Goal: Register for event/course

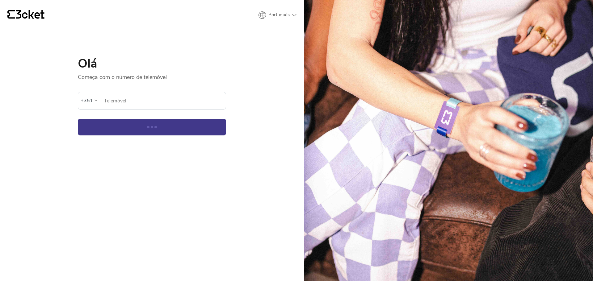
click at [141, 100] on input "Telemóvel" at bounding box center [165, 100] width 122 height 17
click at [141, 101] on input "Telemóvel" at bounding box center [165, 100] width 122 height 17
click at [117, 124] on button "Continuar" at bounding box center [152, 127] width 148 height 17
click at [141, 99] on input "Telemóvel" at bounding box center [165, 100] width 122 height 17
type input "960494973"
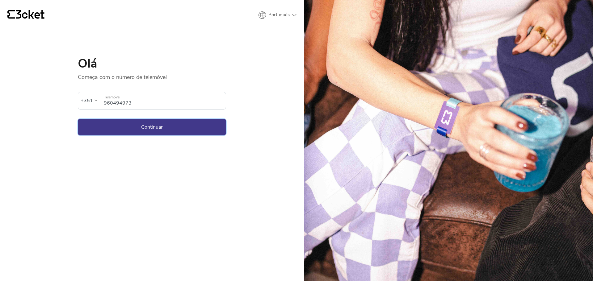
click at [123, 130] on button "Continuar" at bounding box center [152, 127] width 148 height 17
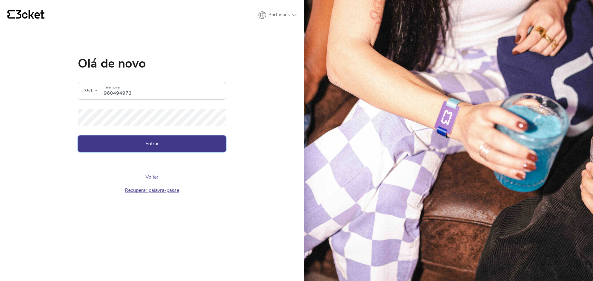
click at [114, 144] on button "Entrar" at bounding box center [152, 144] width 148 height 17
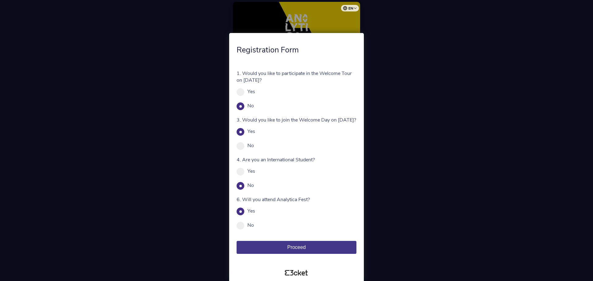
click at [325, 250] on button "Proceed" at bounding box center [297, 247] width 120 height 13
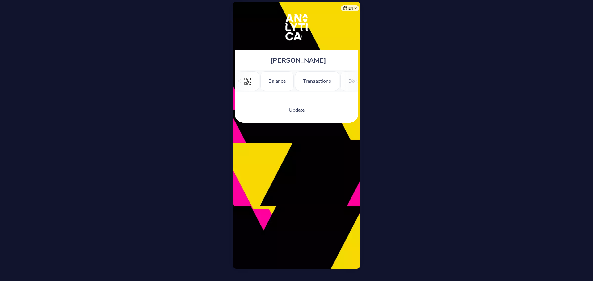
scroll to position [0, 76]
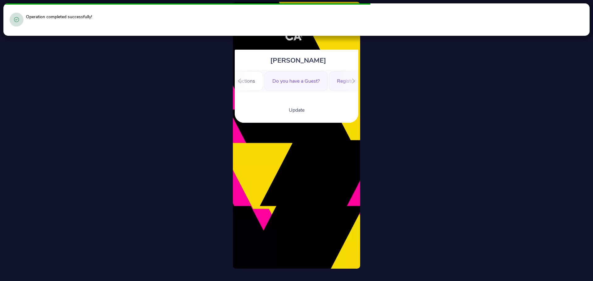
click at [293, 82] on div "Do you have a Guest?" at bounding box center [295, 81] width 63 height 20
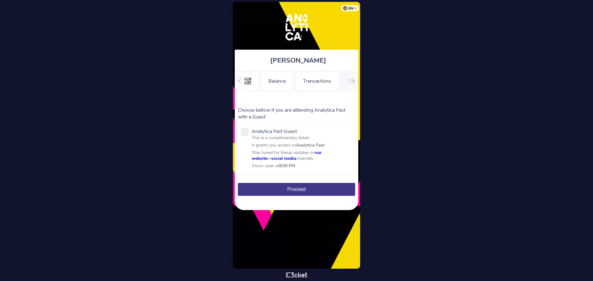
scroll to position [0, 76]
click at [252, 78] on div ".st0{fill-rule:evenodd;clip-rule:evenodd;} Balance Transactions Do you have a G…" at bounding box center [297, 81] width 124 height 23
drag, startPoint x: 346, startPoint y: 78, endPoint x: 341, endPoint y: 80, distance: 5.4
click at [346, 78] on div ".st0{fill-rule:evenodd;clip-rule:evenodd;} Balance Transactions Do you have a G…" at bounding box center [297, 81] width 124 height 23
click at [243, 80] on div at bounding box center [240, 81] width 10 height 23
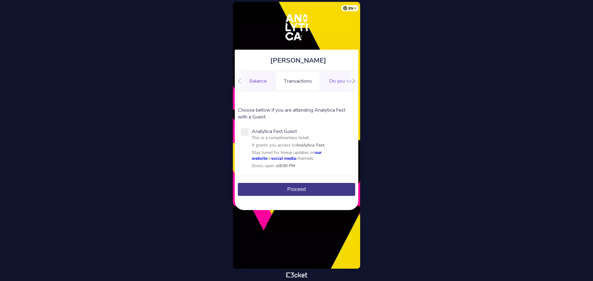
click at [263, 79] on div "Balance" at bounding box center [257, 81] width 33 height 20
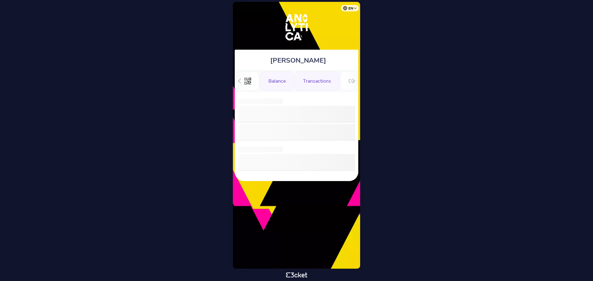
scroll to position [0, 21]
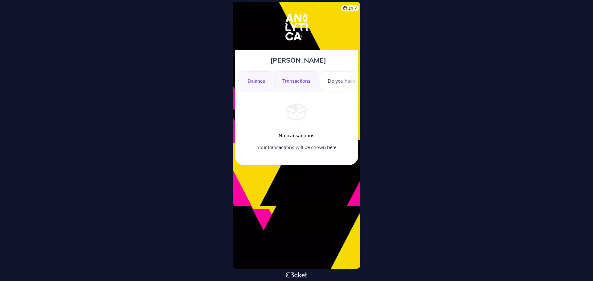
click at [256, 83] on div "Balance" at bounding box center [256, 81] width 33 height 20
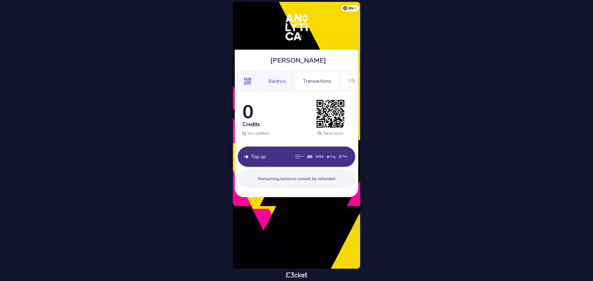
click at [246, 81] on icon ".st0{fill-rule:evenodd;clip-rule:evenodd;}" at bounding box center [247, 81] width 7 height 7
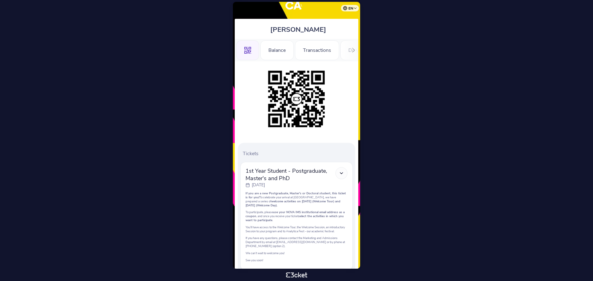
scroll to position [62, 0]
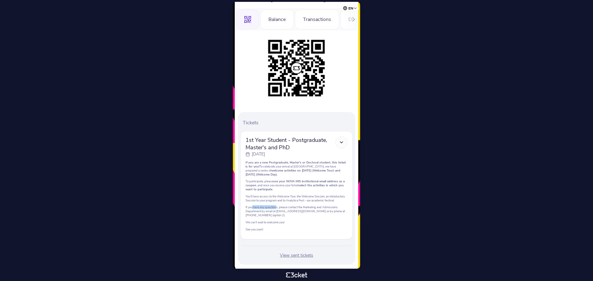
drag, startPoint x: 252, startPoint y: 211, endPoint x: 277, endPoint y: 211, distance: 24.7
click at [277, 211] on p "If you have any questions, please contact the Marketing and Admissions Departme…" at bounding box center [297, 211] width 102 height 12
drag, startPoint x: 293, startPoint y: 147, endPoint x: 248, endPoint y: 141, distance: 44.8
click at [248, 141] on span "1st Year Student - Postgraduate, Master's and PhD" at bounding box center [291, 144] width 90 height 15
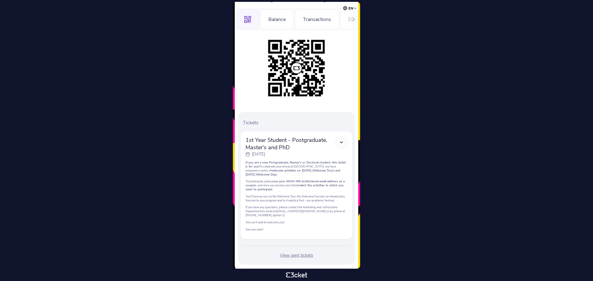
click at [283, 166] on p "If you are a new Postgraduate, Master's or Doctoral student, this ticket is for…" at bounding box center [297, 169] width 102 height 16
click at [241, 255] on div "Tickets 1st Year Student - Postgraduate, Master's and PhD [DATE] If you are a n…" at bounding box center [296, 188] width 117 height 153
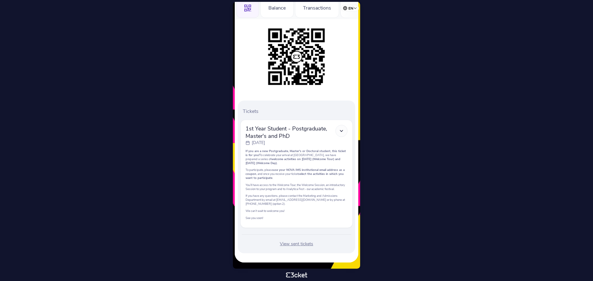
click at [300, 243] on div "View sent tickets" at bounding box center [296, 244] width 112 height 6
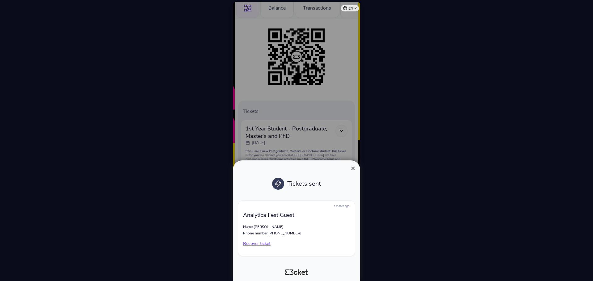
click at [353, 167] on span "×" at bounding box center [353, 168] width 4 height 8
